Goal: Task Accomplishment & Management: Use online tool/utility

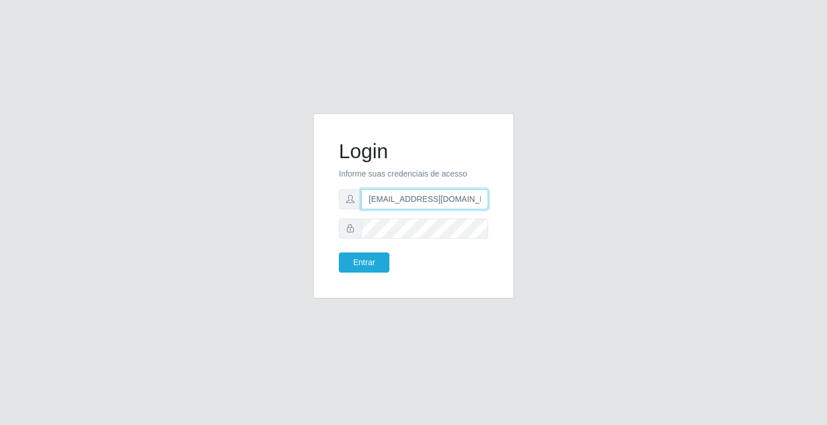
click at [487, 202] on input "[EMAIL_ADDRESS][DOMAIN_NAME]" at bounding box center [424, 199] width 127 height 20
click at [486, 202] on input "[EMAIL_ADDRESS][DOMAIN_NAME]" at bounding box center [424, 199] width 127 height 20
type input "a"
type input "[EMAIL_ADDRESS][DOMAIN_NAME]"
click at [339, 252] on button "Entrar" at bounding box center [364, 262] width 51 height 20
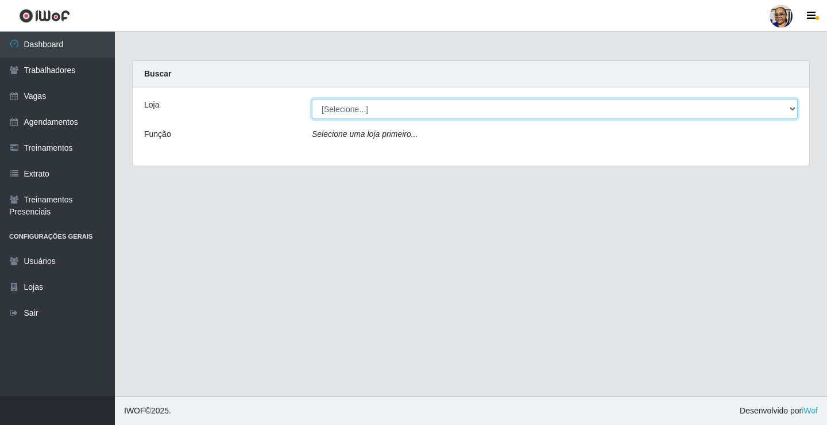
click at [792, 109] on select "[Selecione...] Mercadinho [GEOGRAPHIC_DATA]" at bounding box center [555, 109] width 486 height 20
click at [793, 109] on select "[Selecione...] Mercadinho [GEOGRAPHIC_DATA]" at bounding box center [555, 109] width 486 height 20
click at [795, 107] on select "[Selecione...] Mercadinho [GEOGRAPHIC_DATA]" at bounding box center [555, 109] width 486 height 20
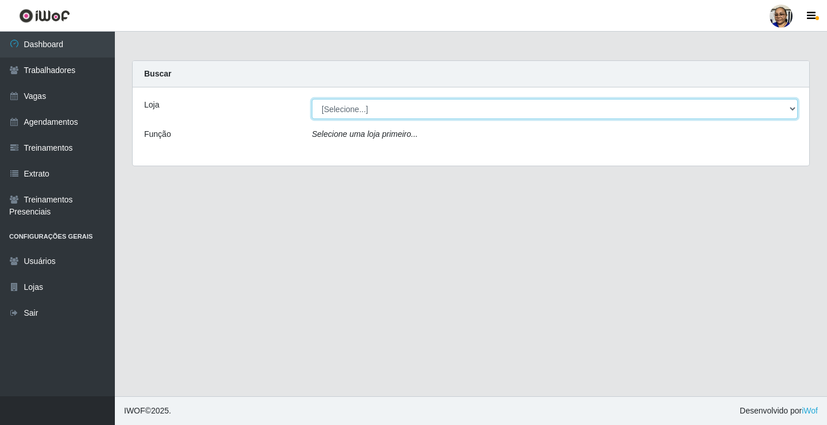
click at [795, 107] on select "[Selecione...] Mercadinho [GEOGRAPHIC_DATA]" at bounding box center [555, 109] width 486 height 20
click at [795, 105] on select "[Selecione...] Mercadinho [GEOGRAPHIC_DATA]" at bounding box center [555, 109] width 486 height 20
select select "345"
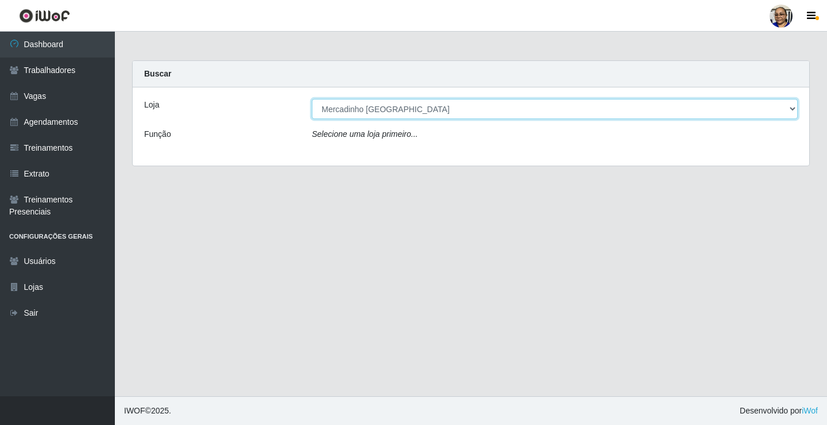
click at [312, 99] on select "[Selecione...] Mercadinho [GEOGRAPHIC_DATA]" at bounding box center [555, 109] width 486 height 20
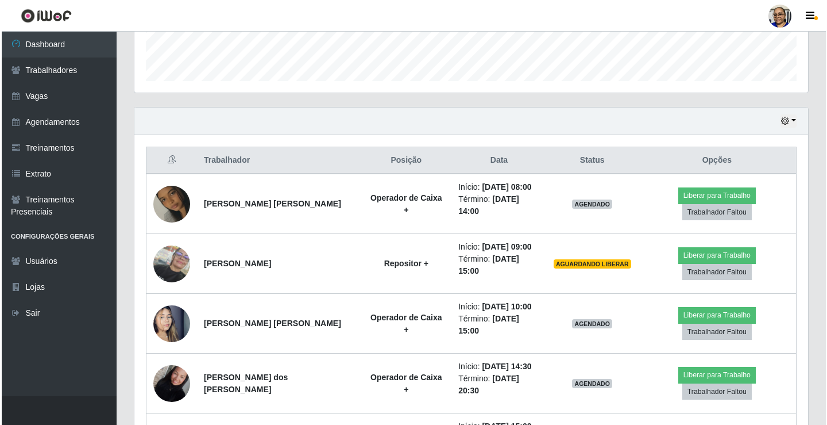
scroll to position [345, 0]
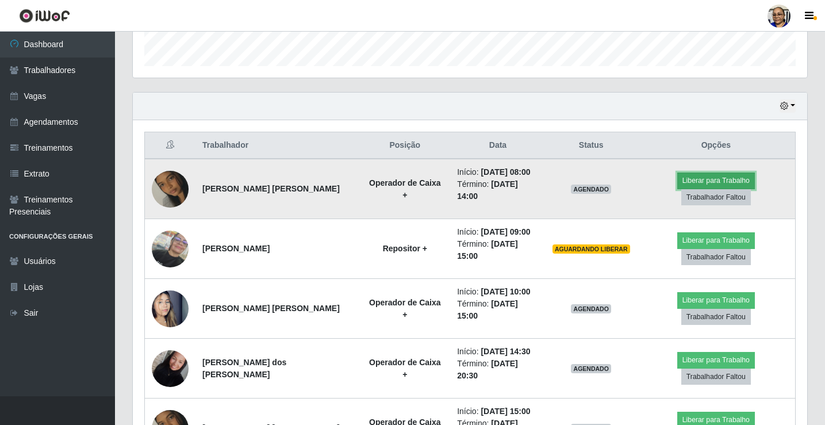
click at [677, 184] on button "Liberar para Trabalho" at bounding box center [716, 180] width 78 height 16
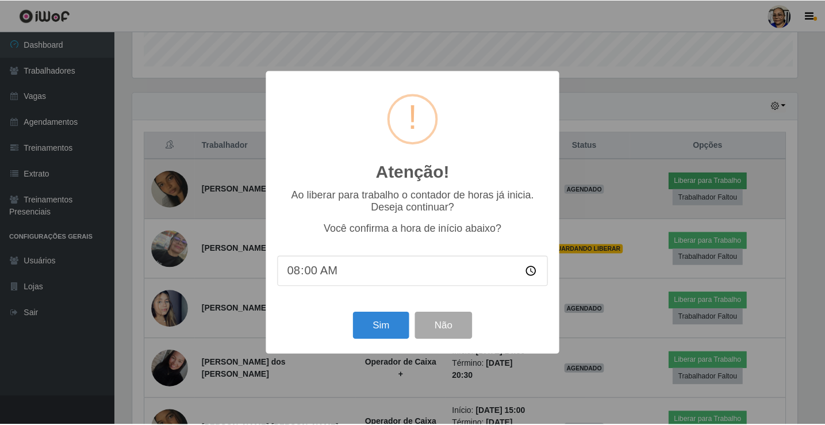
scroll to position [238, 667]
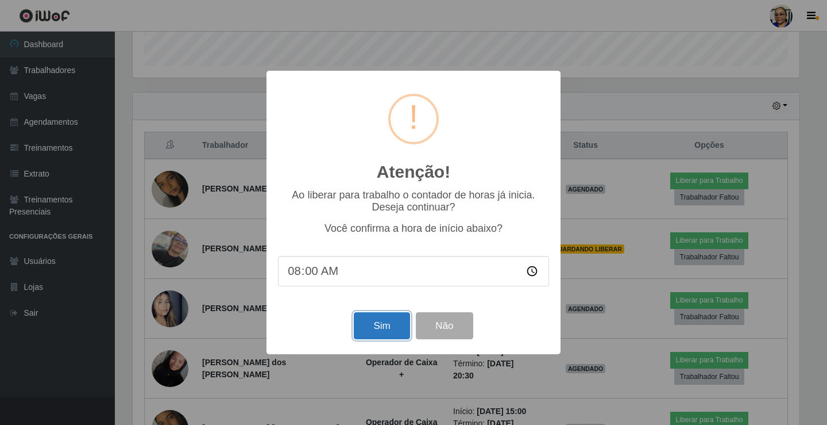
click at [388, 329] on button "Sim" at bounding box center [382, 325] width 56 height 27
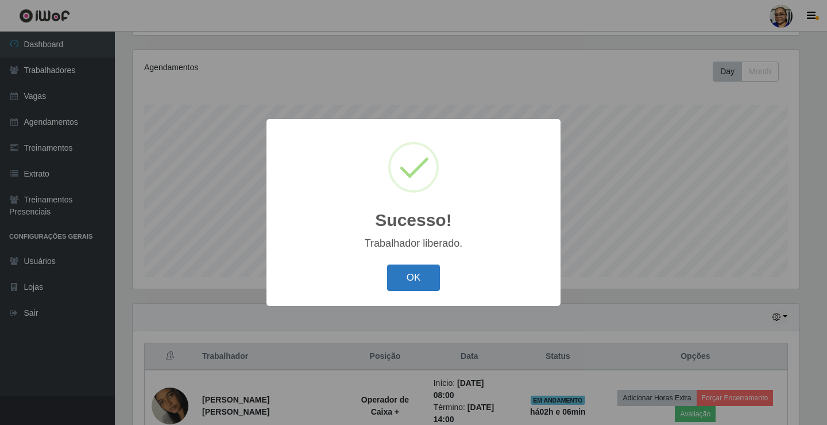
click at [425, 278] on button "OK" at bounding box center [413, 277] width 53 height 27
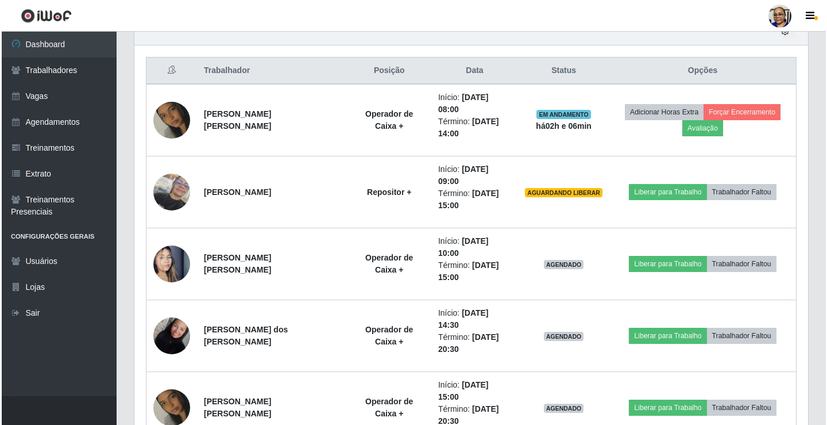
scroll to position [433, 0]
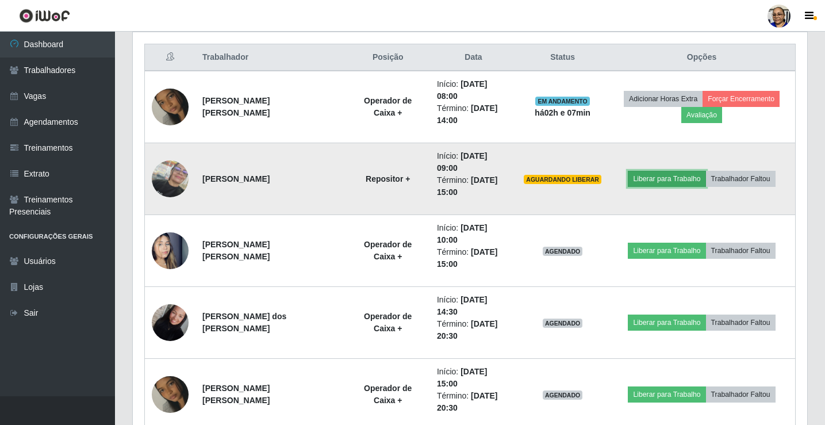
click at [668, 171] on button "Liberar para Trabalho" at bounding box center [666, 179] width 78 height 16
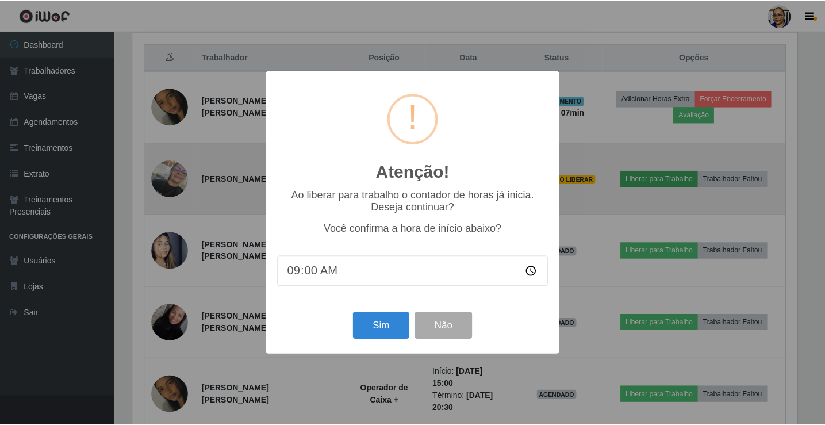
scroll to position [238, 667]
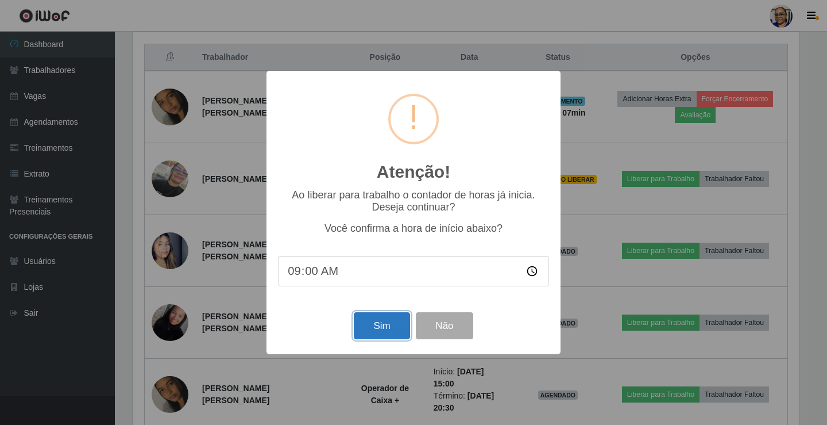
click at [381, 325] on button "Sim" at bounding box center [382, 325] width 56 height 27
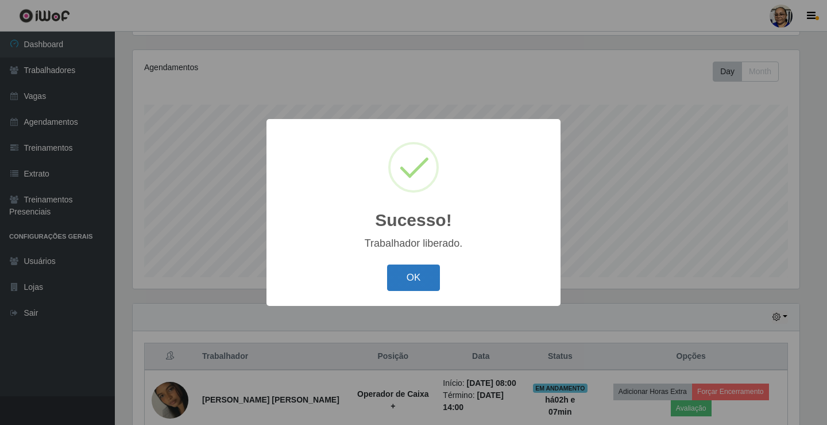
click at [420, 278] on button "OK" at bounding box center [413, 277] width 53 height 27
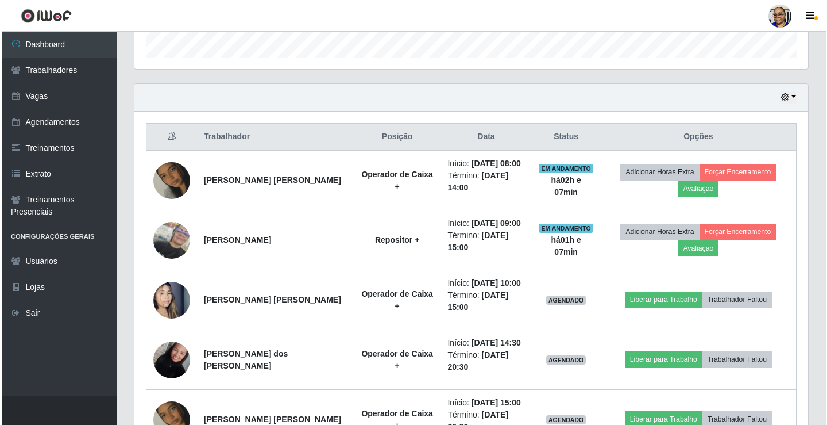
scroll to position [364, 0]
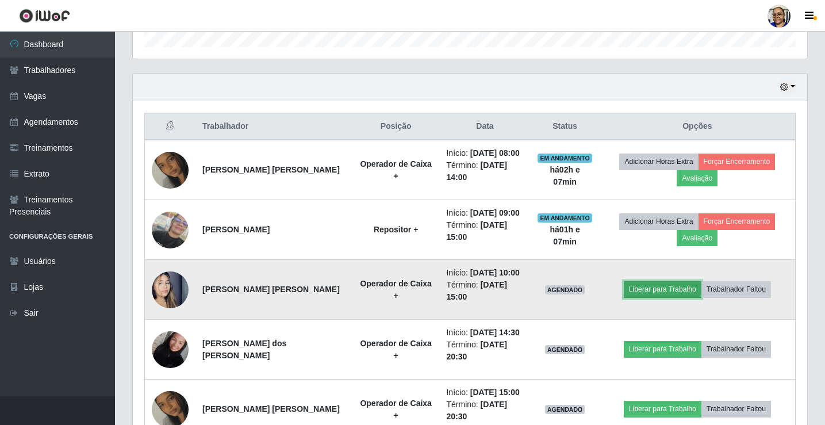
click at [657, 291] on button "Liberar para Trabalho" at bounding box center [662, 289] width 78 height 16
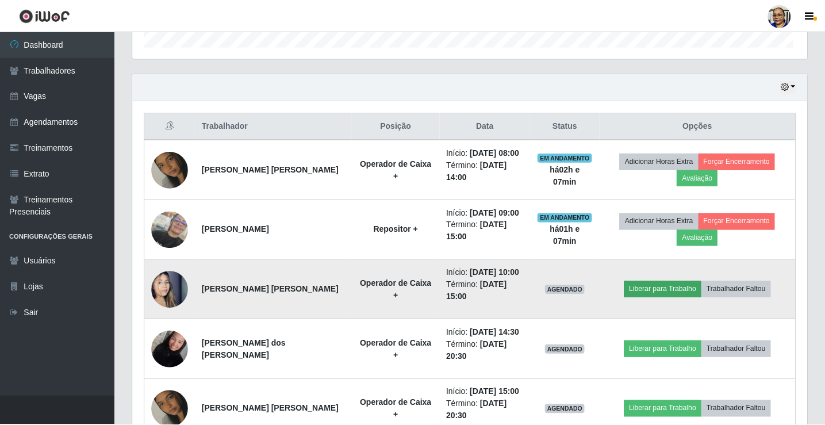
scroll to position [238, 667]
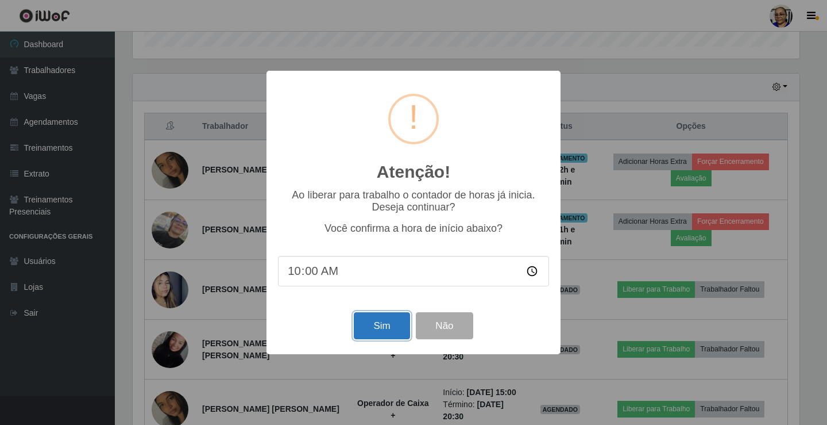
click at [394, 327] on button "Sim" at bounding box center [382, 325] width 56 height 27
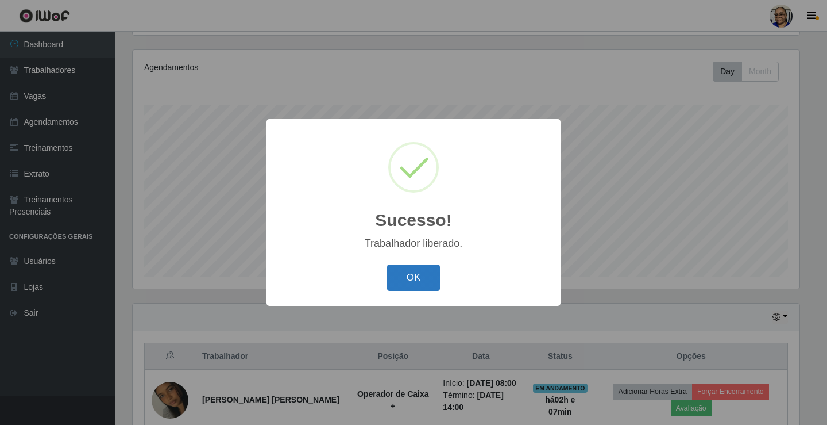
click at [426, 276] on button "OK" at bounding box center [413, 277] width 53 height 27
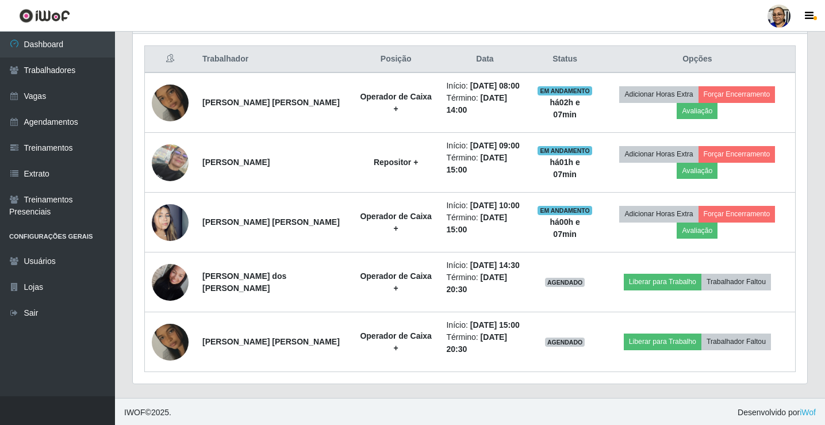
scroll to position [433, 0]
